Goal: Task Accomplishment & Management: Manage account settings

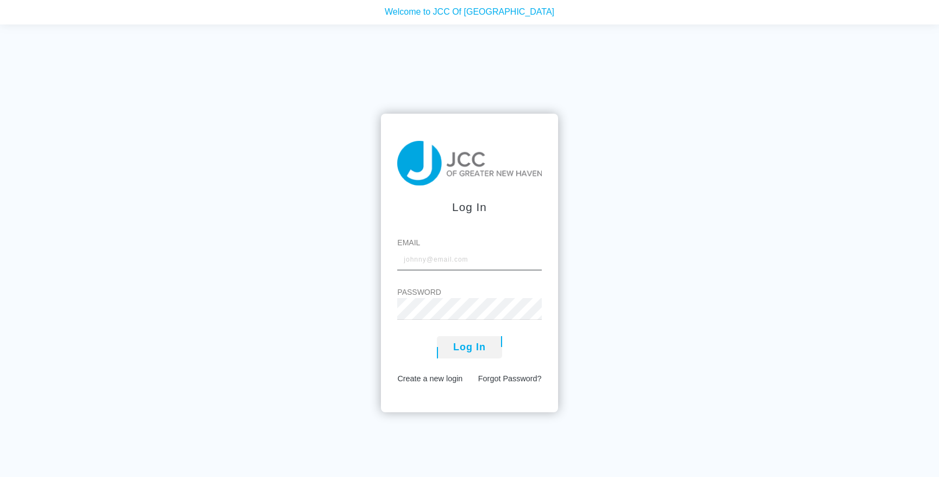
click at [424, 262] on input "Email" at bounding box center [469, 259] width 144 height 22
type input "[EMAIL_ADDRESS][DOMAIN_NAME]"
click at [471, 354] on button "Log In" at bounding box center [469, 347] width 65 height 22
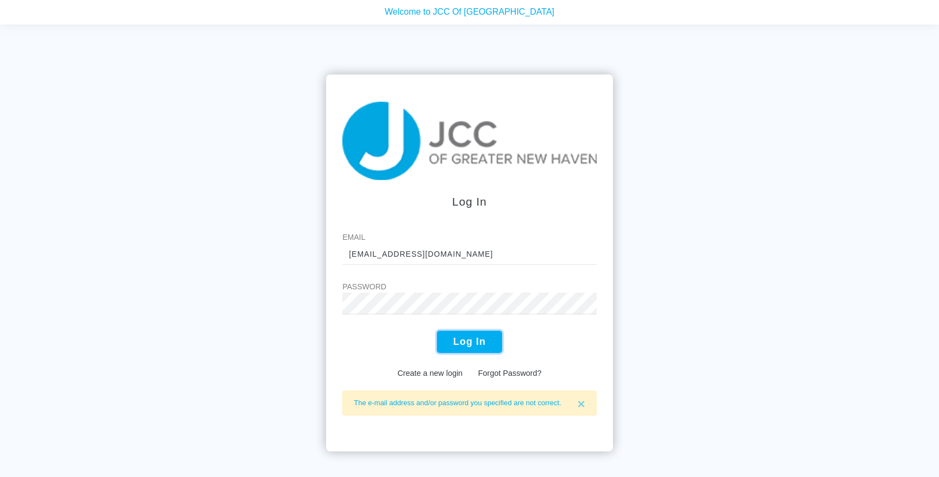
click at [459, 334] on button "Log In" at bounding box center [469, 341] width 65 height 22
click at [465, 333] on button "Log In" at bounding box center [469, 341] width 65 height 22
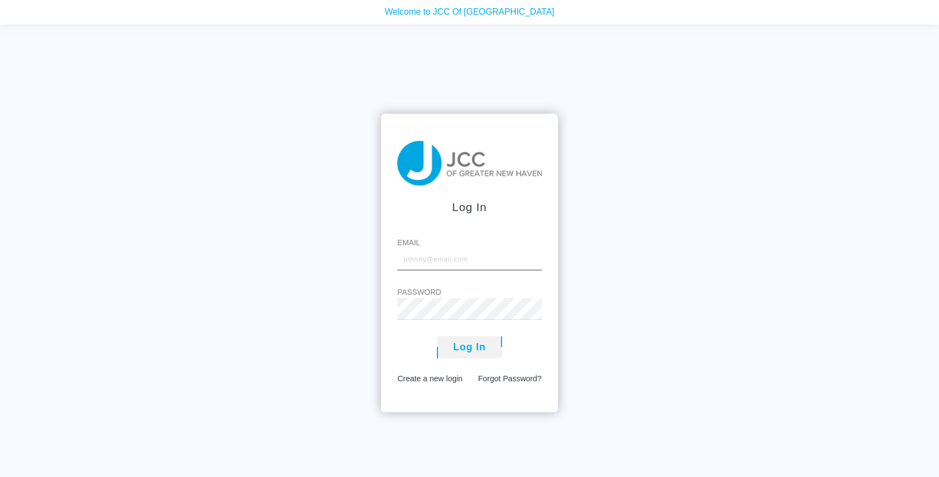
click at [422, 260] on input "Email" at bounding box center [469, 259] width 144 height 22
type input "[EMAIL_ADDRESS][DOMAIN_NAME]"
click at [473, 343] on button "Log In" at bounding box center [469, 347] width 65 height 22
